Goal: Task Accomplishment & Management: Manage account settings

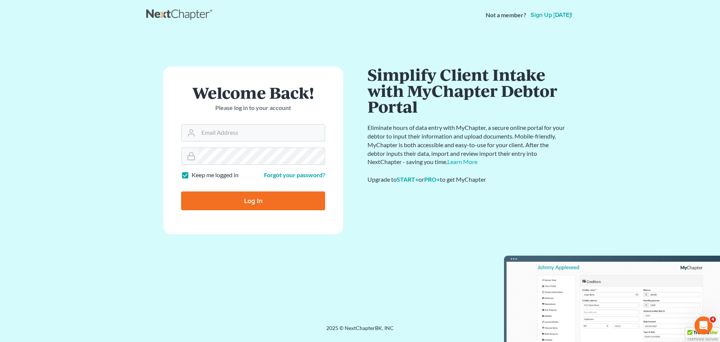
type input "[PERSON_NAME][EMAIL_ADDRESS][DOMAIN_NAME]"
click at [249, 200] on input "Log In" at bounding box center [253, 200] width 144 height 19
type input "Thinking..."
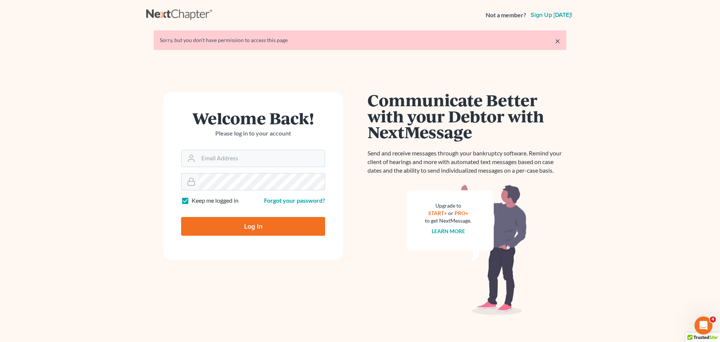
type input "[PERSON_NAME][EMAIL_ADDRESS][DOMAIN_NAME]"
click at [260, 228] on input "Log In" at bounding box center [253, 226] width 144 height 19
type input "Thinking..."
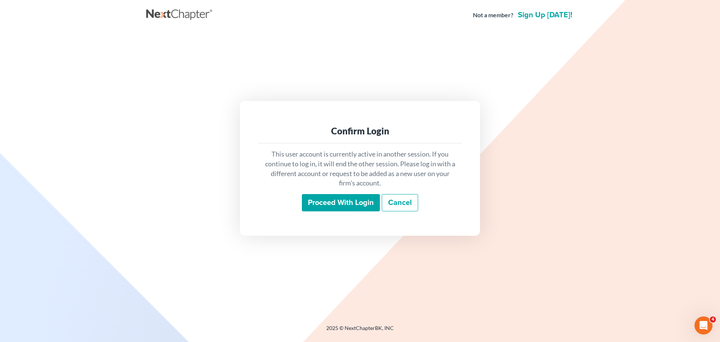
click at [332, 204] on input "Proceed with login" at bounding box center [341, 202] width 78 height 17
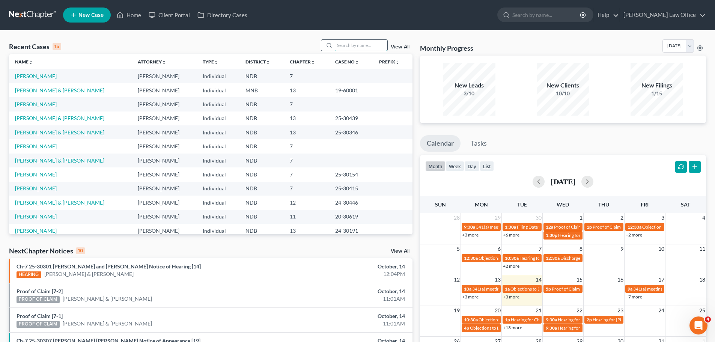
click at [342, 45] on input "search" at bounding box center [361, 45] width 53 height 11
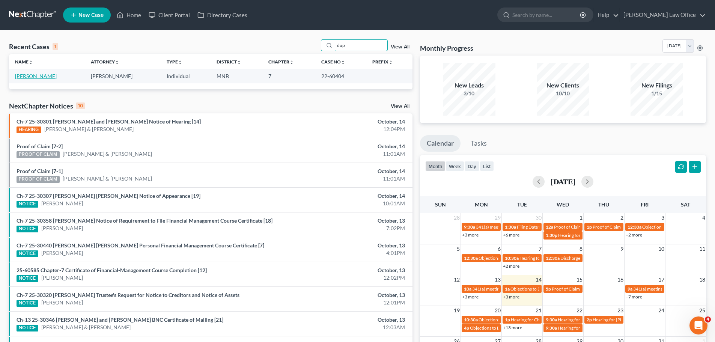
type input "dup"
click at [43, 77] on link "[PERSON_NAME]" at bounding box center [36, 76] width 42 height 6
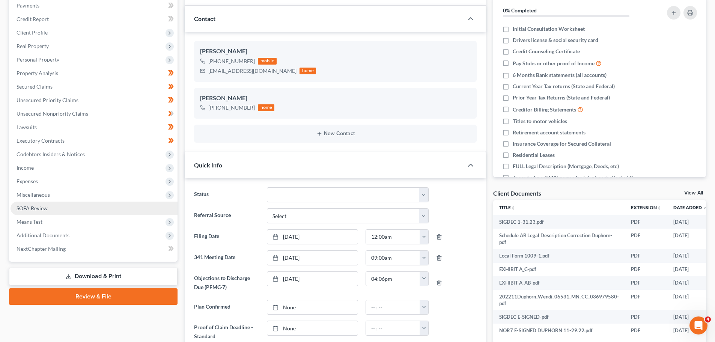
scroll to position [75, 0]
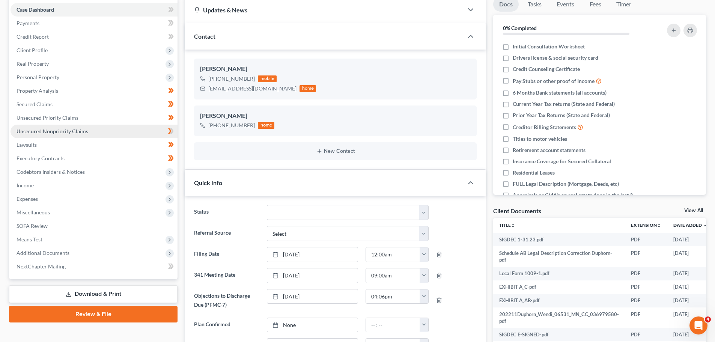
click at [36, 131] on span "Unsecured Nonpriority Claims" at bounding box center [53, 131] width 72 height 6
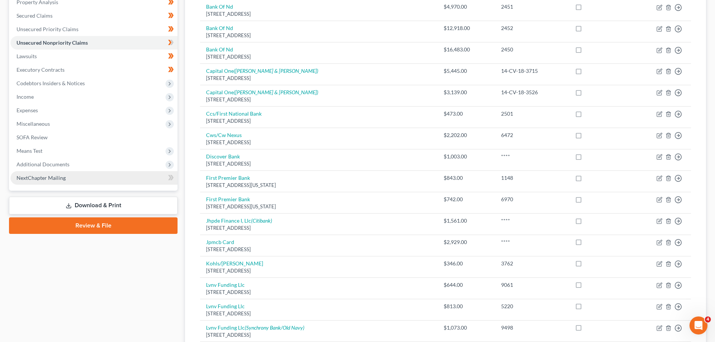
scroll to position [174, 0]
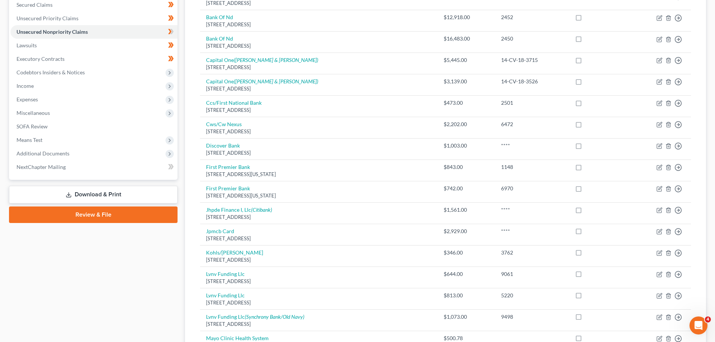
click at [14, 241] on div "Case Dashboard Payments Invoices Payments Payments Credit Report Client Profile" at bounding box center [93, 237] width 176 height 678
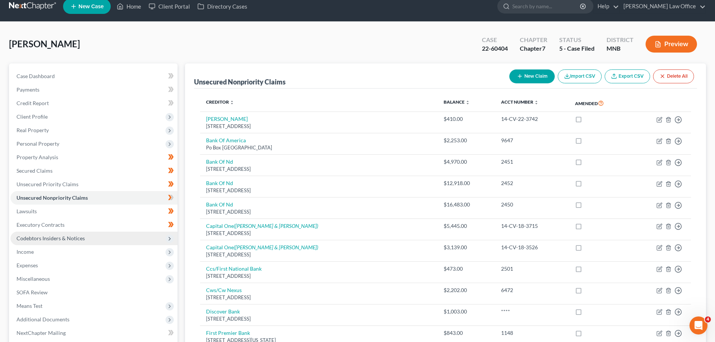
scroll to position [0, 0]
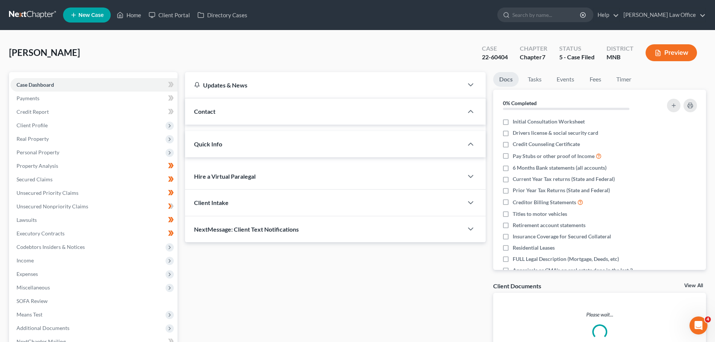
scroll to position [75, 0]
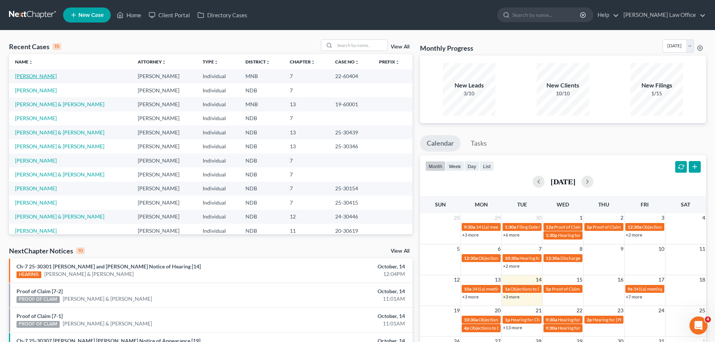
drag, startPoint x: 252, startPoint y: 1, endPoint x: 33, endPoint y: 75, distance: 230.9
click at [33, 75] on link "[PERSON_NAME]" at bounding box center [36, 76] width 42 height 6
select select "8"
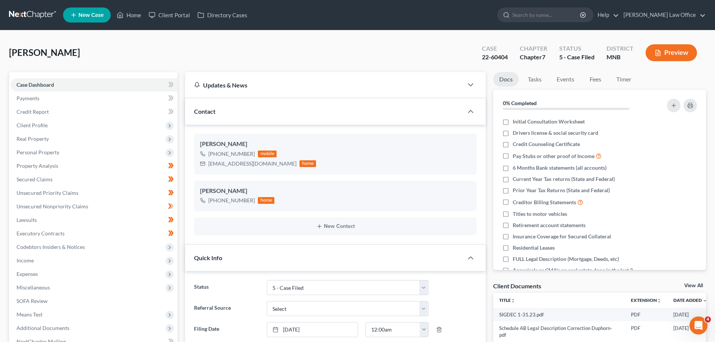
click at [24, 73] on div "Case Dashboard Payments Invoices Payments Payments Credit Report Client Profile…" at bounding box center [93, 213] width 168 height 282
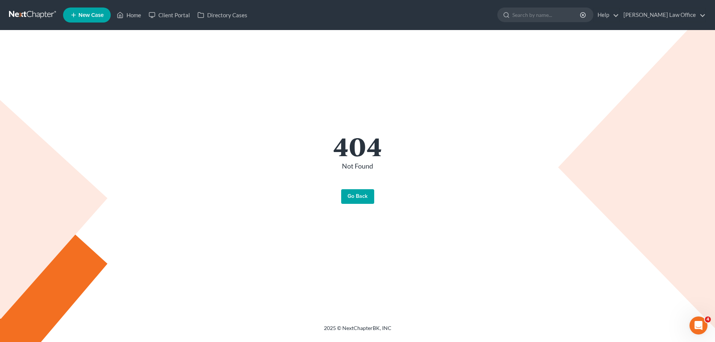
drag, startPoint x: 220, startPoint y: 100, endPoint x: 212, endPoint y: 96, distance: 9.1
click at [221, 101] on div "404 Not Found Go Back" at bounding box center [358, 168] width 428 height 276
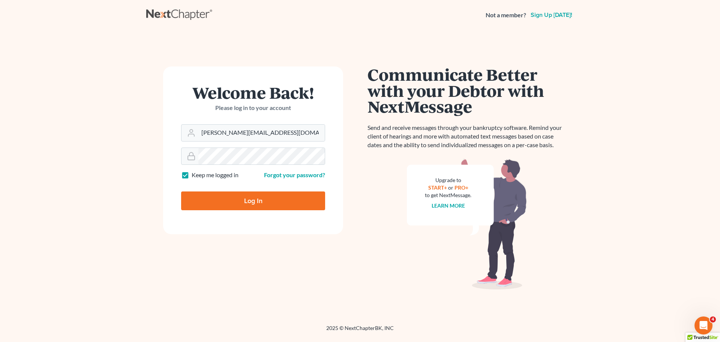
click at [241, 196] on input "Log In" at bounding box center [253, 200] width 144 height 19
type input "Thinking..."
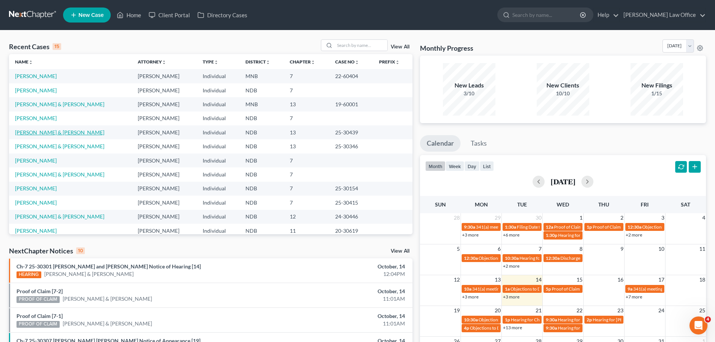
click at [36, 132] on link "[PERSON_NAME] & [PERSON_NAME]" at bounding box center [59, 132] width 89 height 6
select select "4"
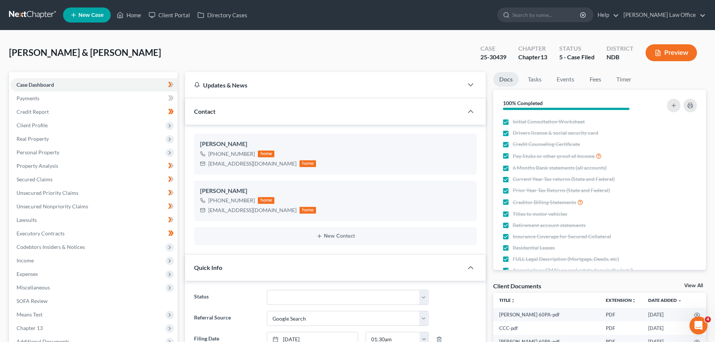
scroll to position [11, 0]
